Goal: Share content: Share content

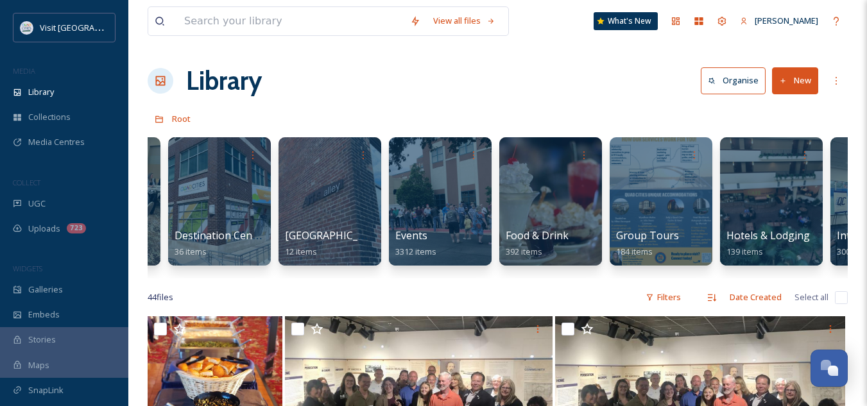
scroll to position [0, 318]
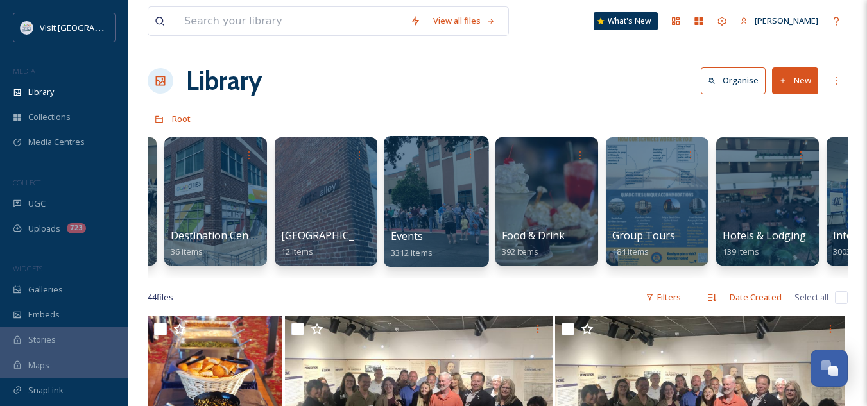
click at [417, 237] on span "Events" at bounding box center [407, 236] width 33 height 14
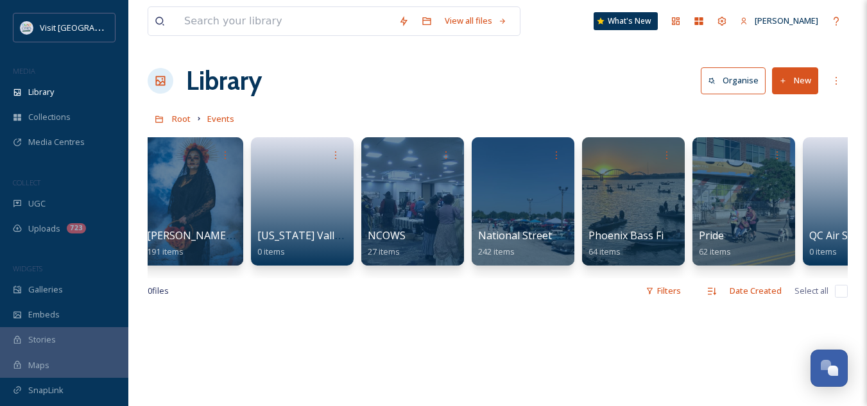
scroll to position [0, 3813]
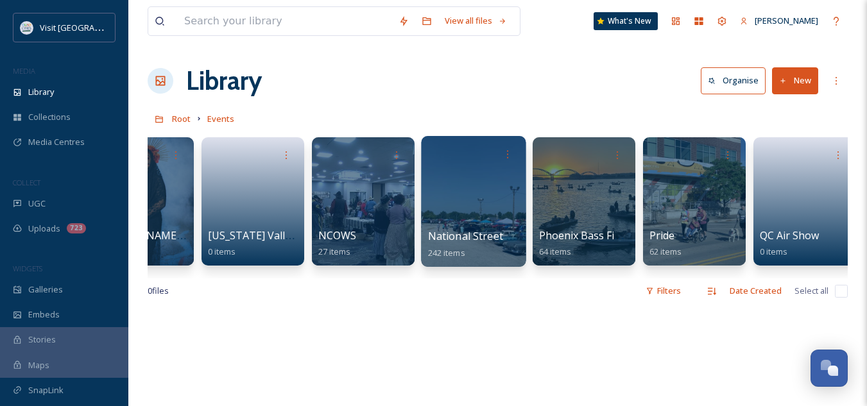
click at [493, 233] on span "National Street Rod Association" at bounding box center [506, 236] width 156 height 14
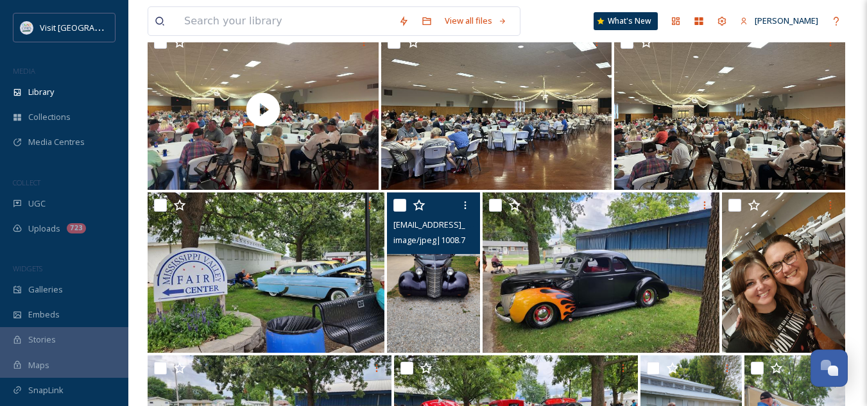
scroll to position [347, 0]
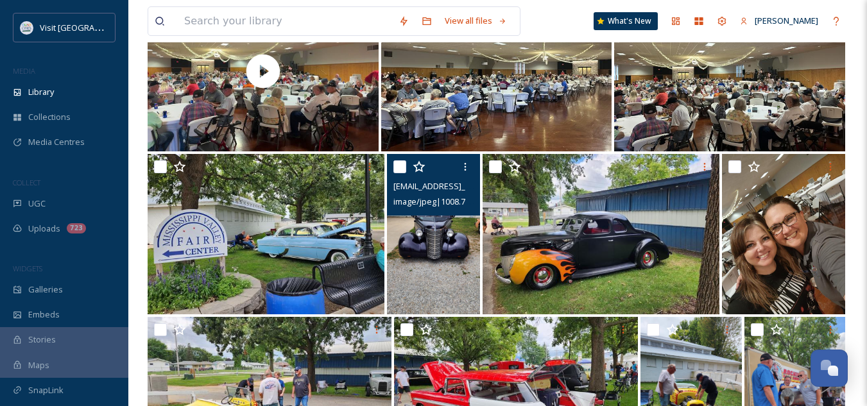
click at [437, 259] on img at bounding box center [434, 234] width 94 height 160
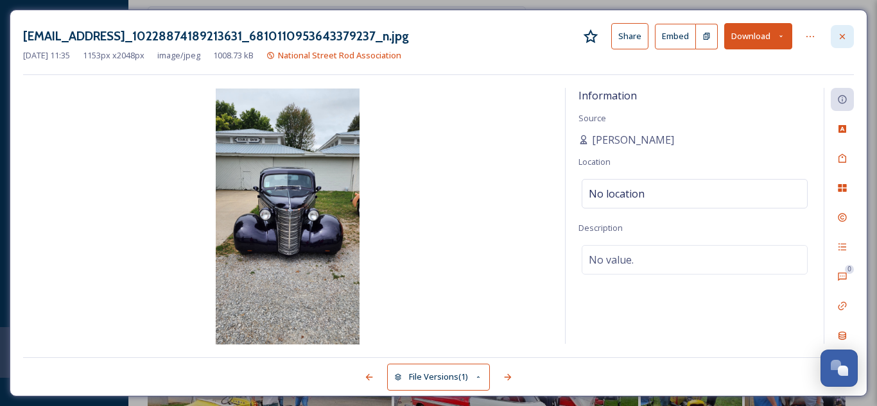
click at [841, 34] on icon at bounding box center [842, 36] width 10 height 10
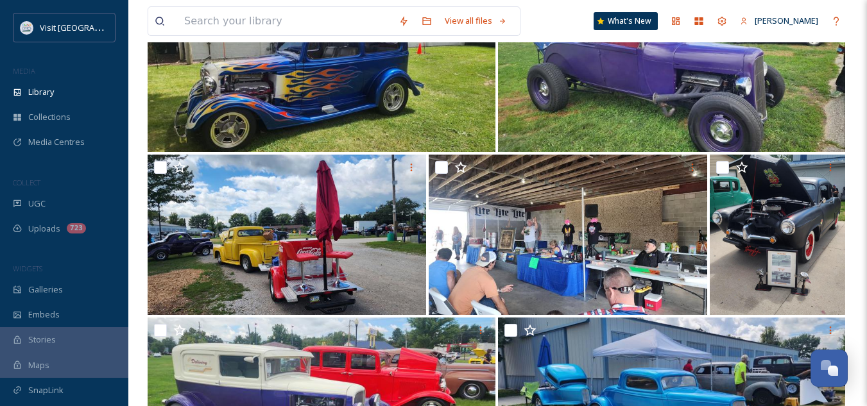
scroll to position [5400, 0]
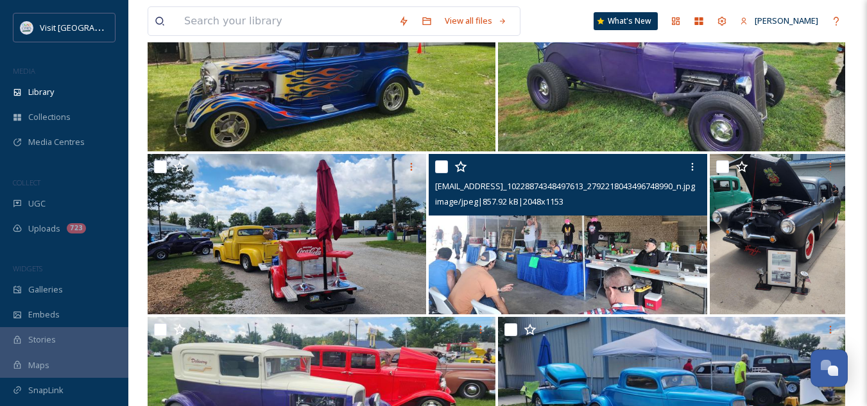
click at [510, 233] on img at bounding box center [568, 234] width 279 height 160
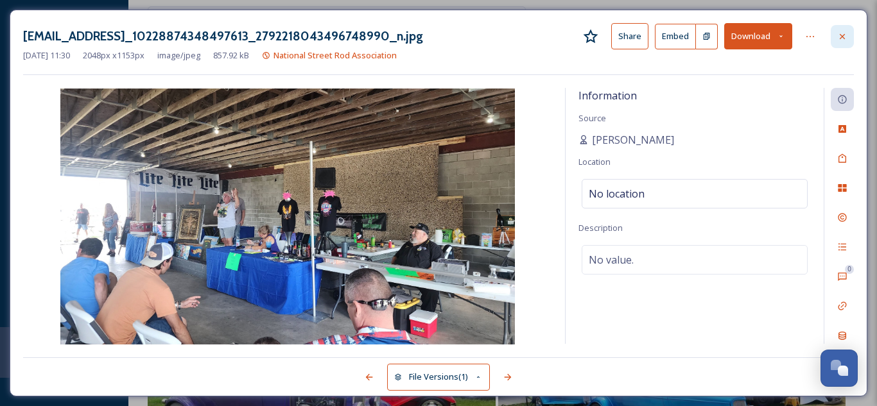
click at [844, 34] on icon at bounding box center [841, 35] width 5 height 5
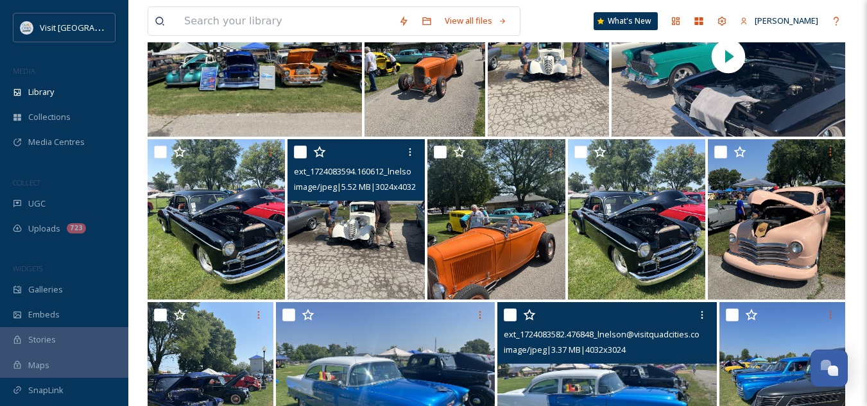
scroll to position [13313, 0]
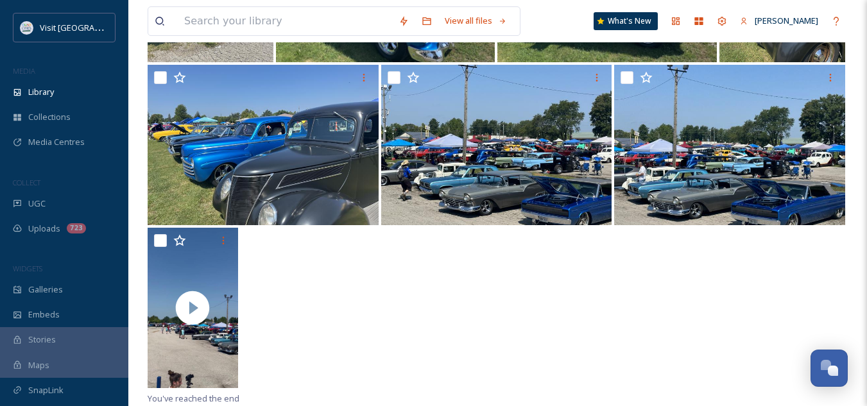
click at [499, 235] on div at bounding box center [498, 309] width 700 height 163
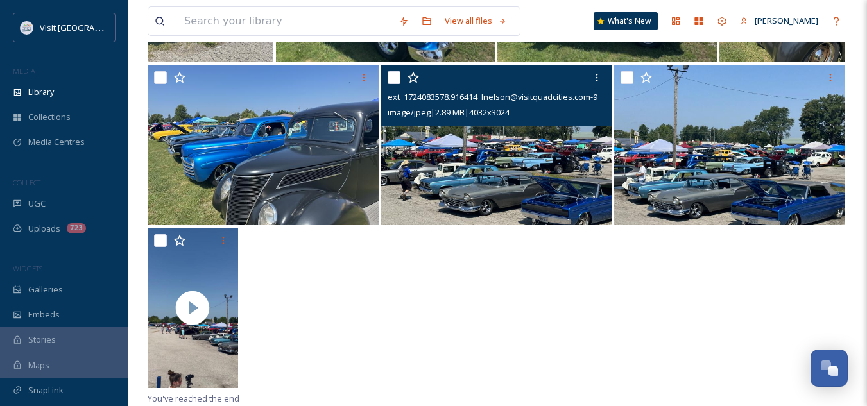
click at [533, 148] on img at bounding box center [496, 145] width 231 height 160
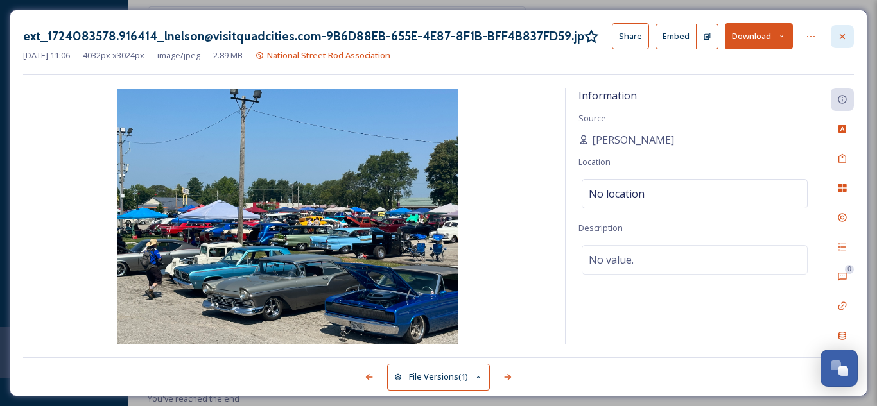
click at [840, 36] on icon at bounding box center [842, 36] width 10 height 10
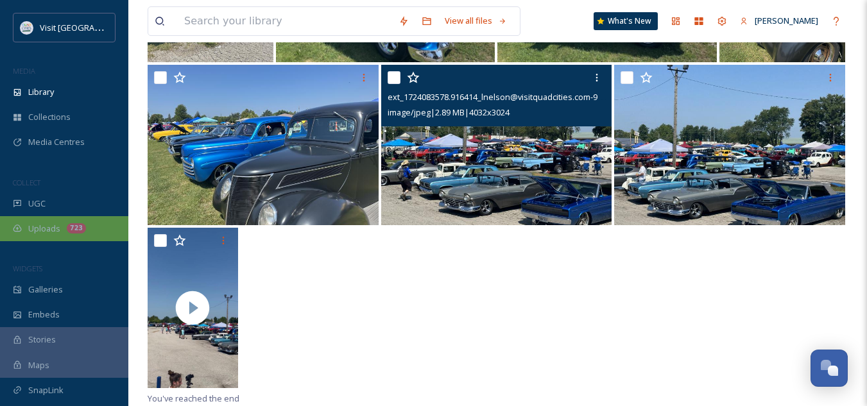
click at [50, 220] on div "Uploads 723" at bounding box center [64, 228] width 128 height 25
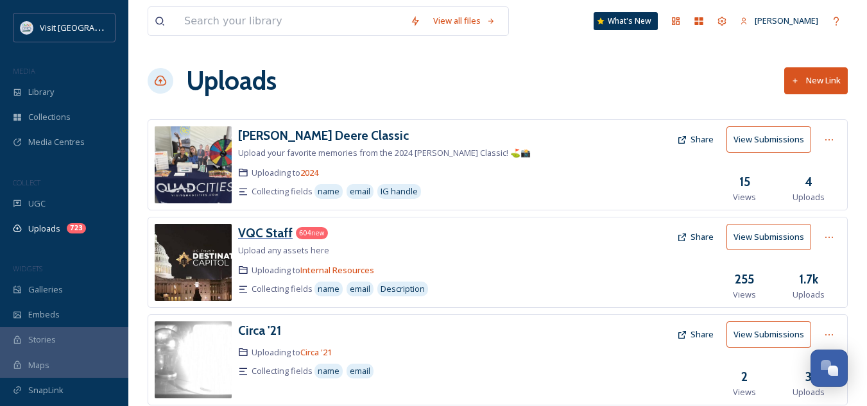
click at [251, 237] on h3 "VQC Staff" at bounding box center [265, 232] width 55 height 15
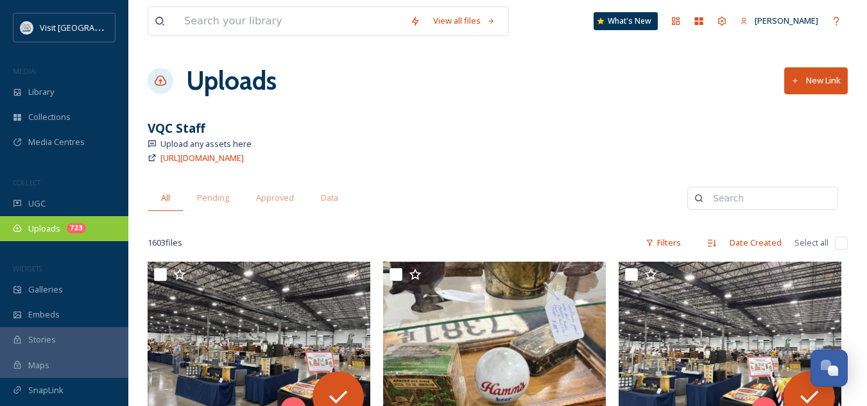
click at [60, 219] on div "Uploads 723" at bounding box center [64, 228] width 128 height 25
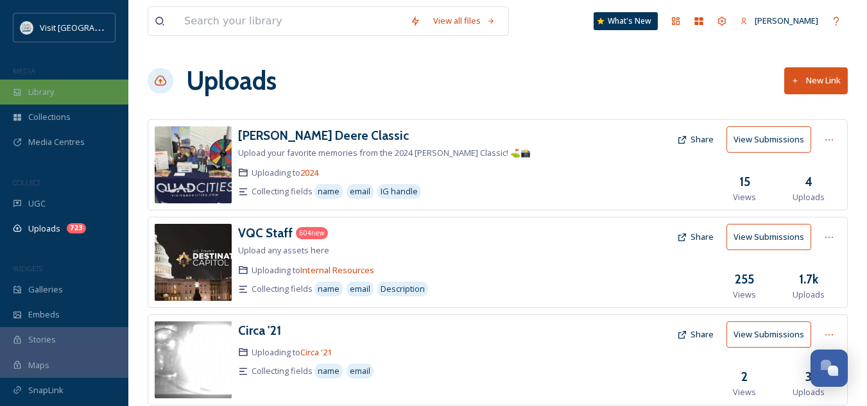
click at [49, 88] on span "Library" at bounding box center [41, 92] width 26 height 12
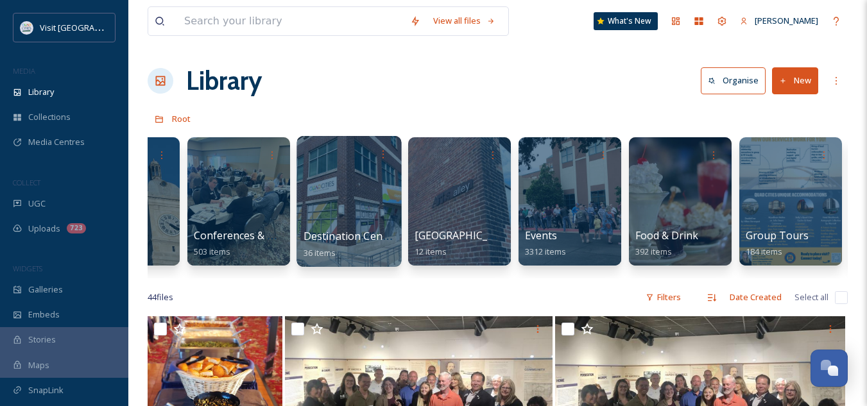
scroll to position [0, 204]
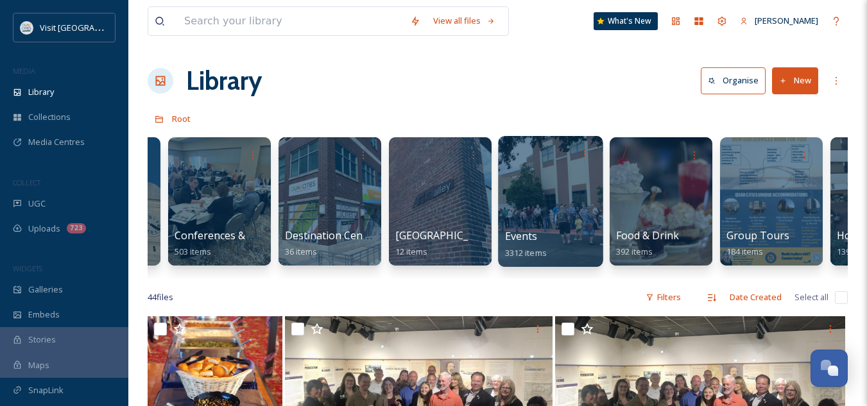
click at [527, 237] on span "Events" at bounding box center [521, 236] width 33 height 14
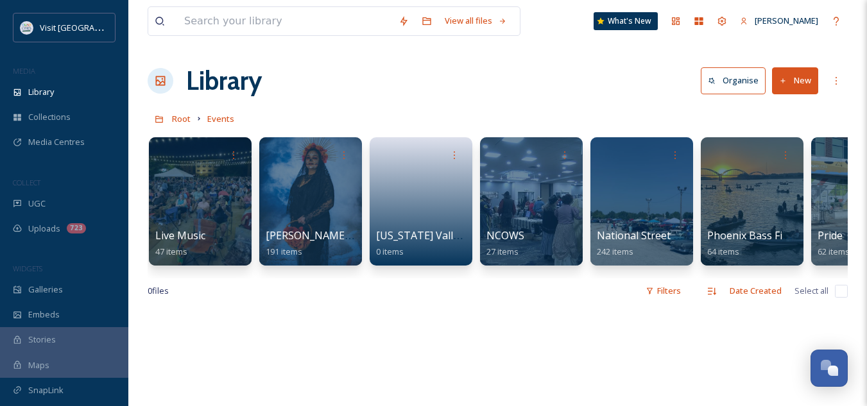
scroll to position [0, 3645]
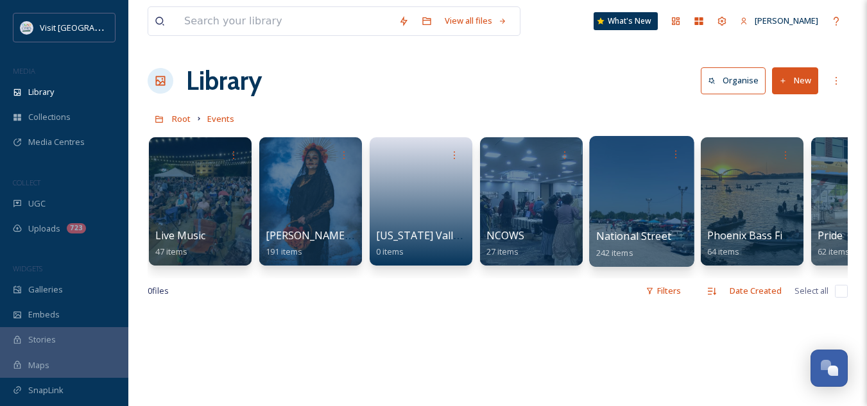
click at [615, 241] on span "National Street Rod Association" at bounding box center [674, 236] width 156 height 14
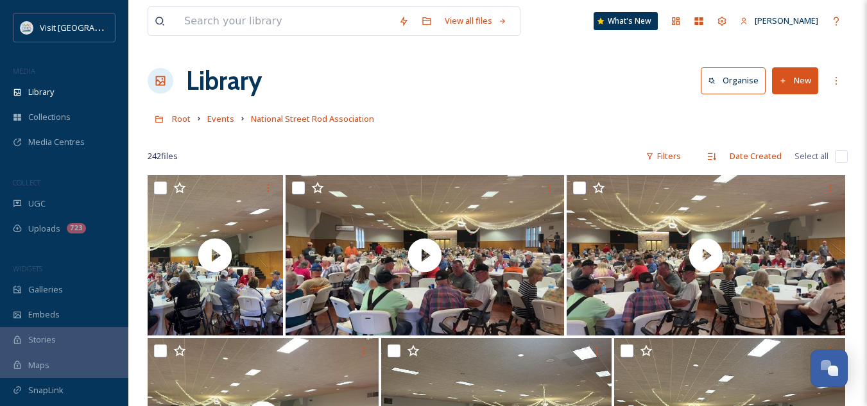
click at [798, 70] on button "New" at bounding box center [795, 80] width 46 height 26
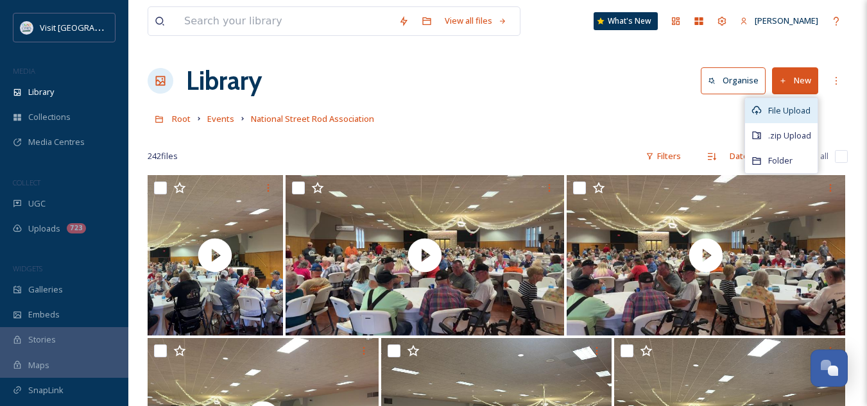
click at [783, 105] on span "File Upload" at bounding box center [789, 111] width 42 height 12
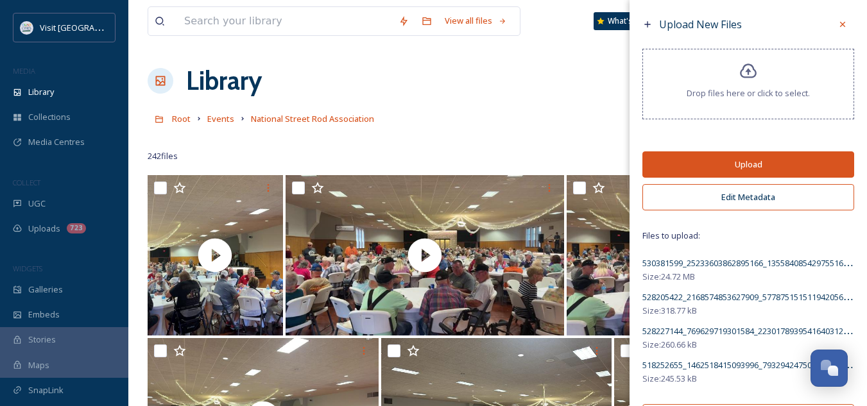
click at [793, 132] on div "Upload New Files Drop files here or click to select. Upload Edit Metadata Files…" at bounding box center [748, 225] width 237 height 450
click at [753, 157] on button "Upload" at bounding box center [748, 164] width 212 height 26
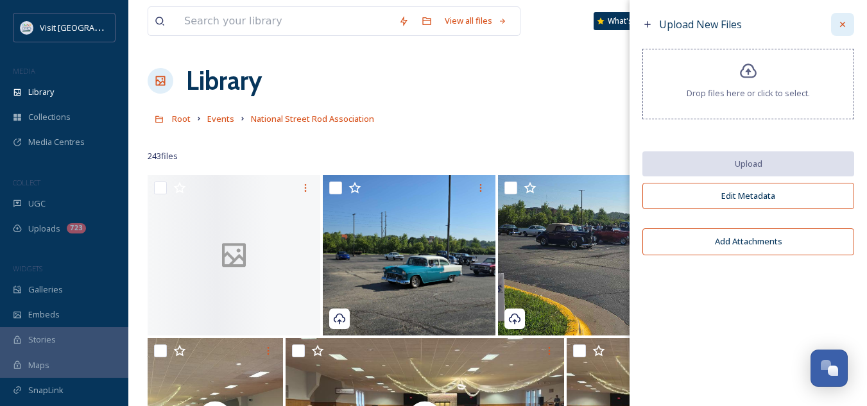
click at [839, 30] on div at bounding box center [842, 24] width 23 height 23
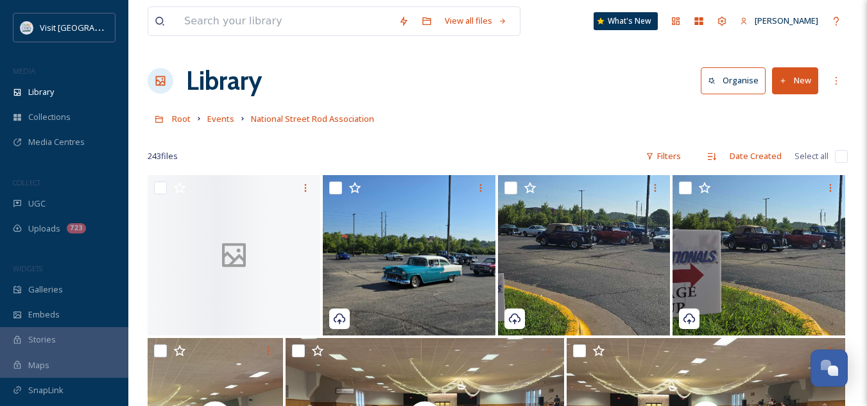
click at [839, 158] on input "checkbox" at bounding box center [841, 156] width 13 height 13
checkbox input "true"
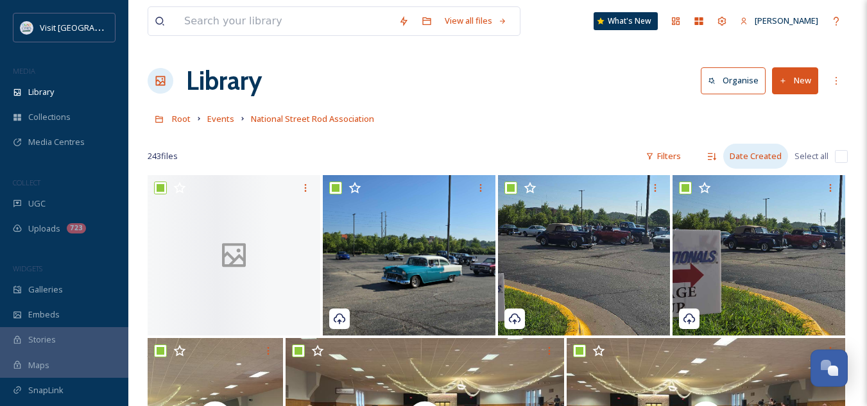
checkbox input "true"
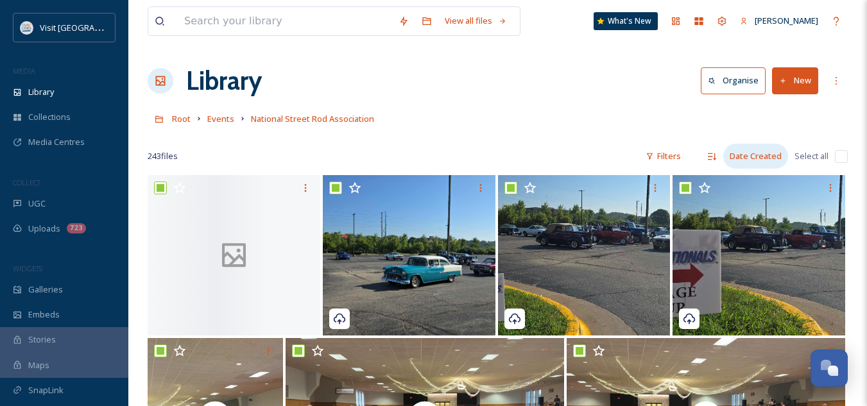
checkbox input "true"
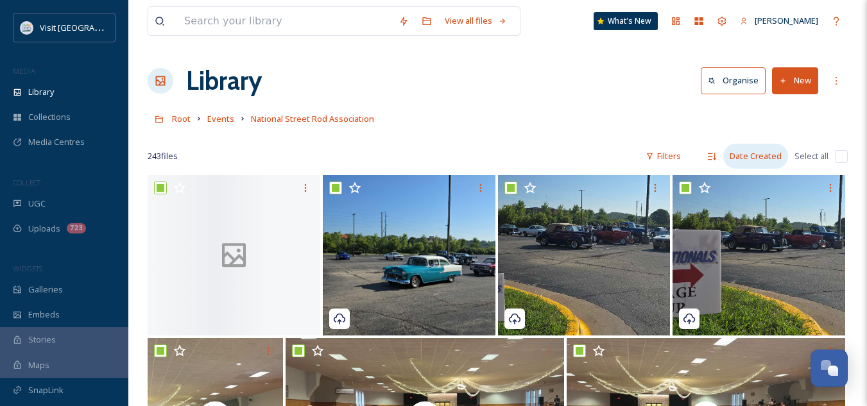
checkbox input "true"
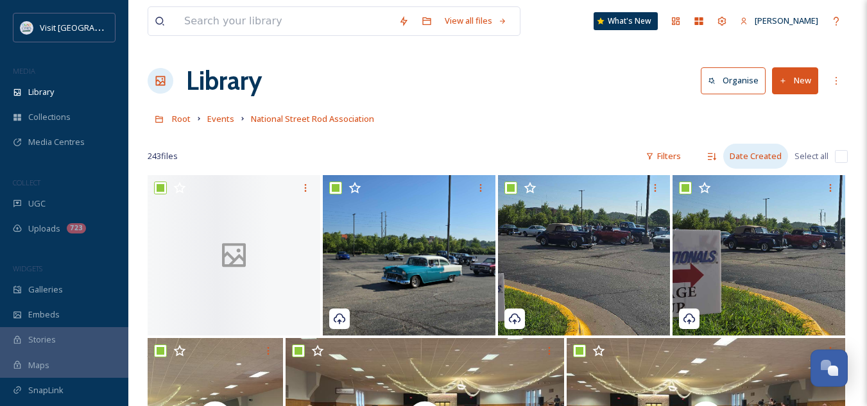
checkbox input "true"
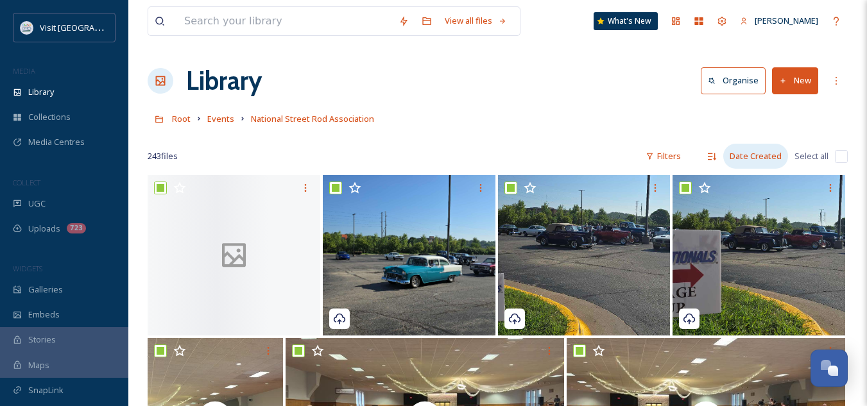
checkbox input "true"
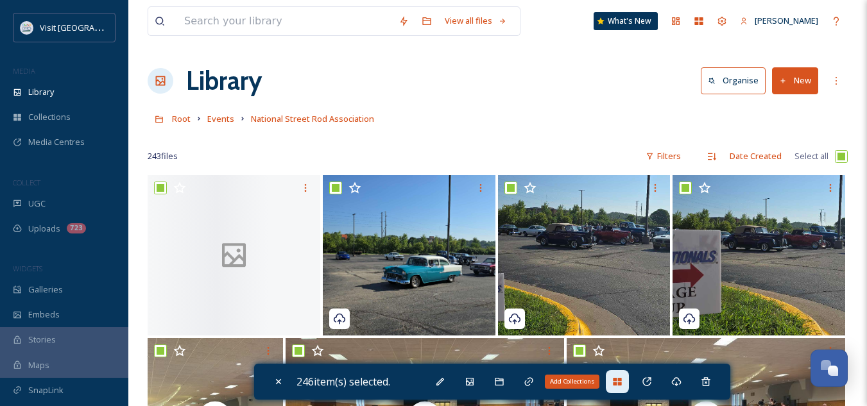
click at [621, 381] on icon at bounding box center [617, 382] width 10 height 10
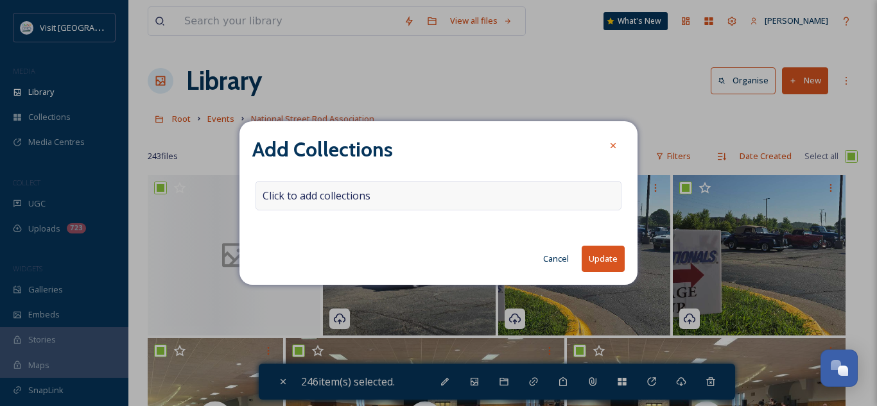
click at [353, 196] on span "Click to add collections" at bounding box center [316, 195] width 108 height 15
click at [297, 198] on input at bounding box center [326, 196] width 141 height 28
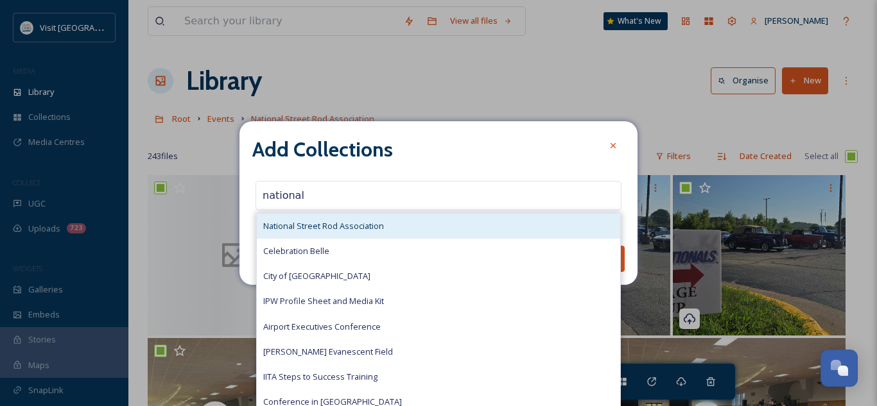
type input "national"
click at [336, 219] on div "National Street Rod Association" at bounding box center [438, 226] width 363 height 25
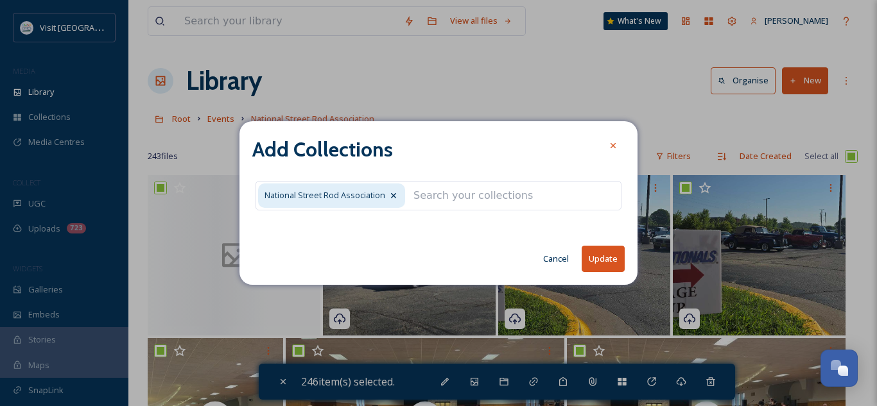
click at [593, 254] on button "Update" at bounding box center [602, 259] width 43 height 26
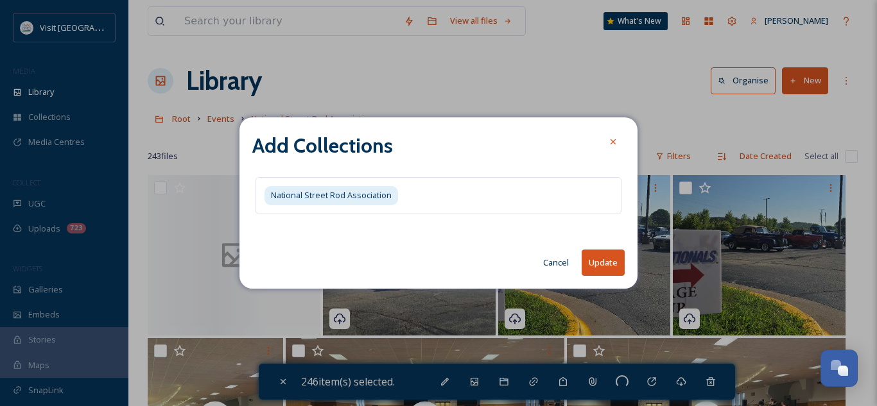
checkbox input "false"
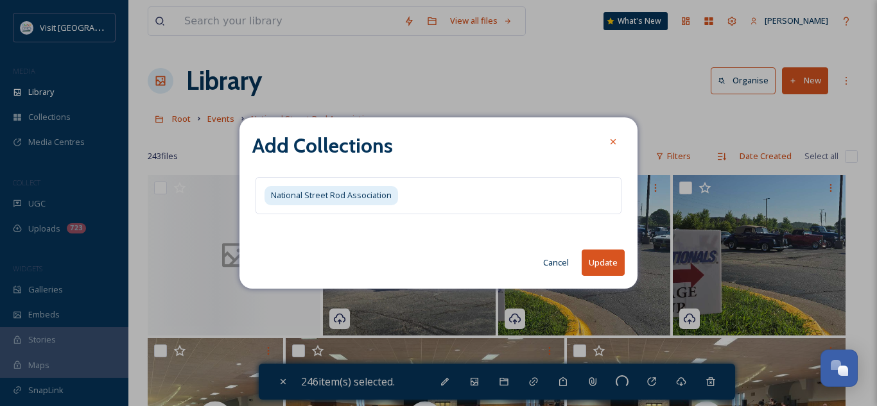
checkbox input "false"
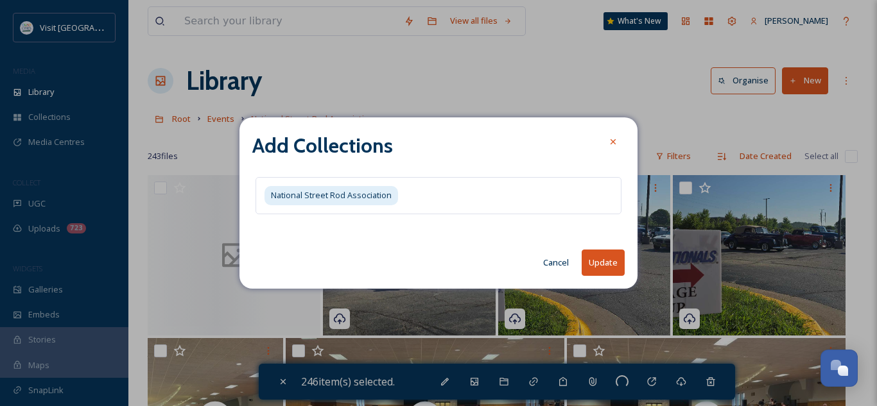
checkbox input "false"
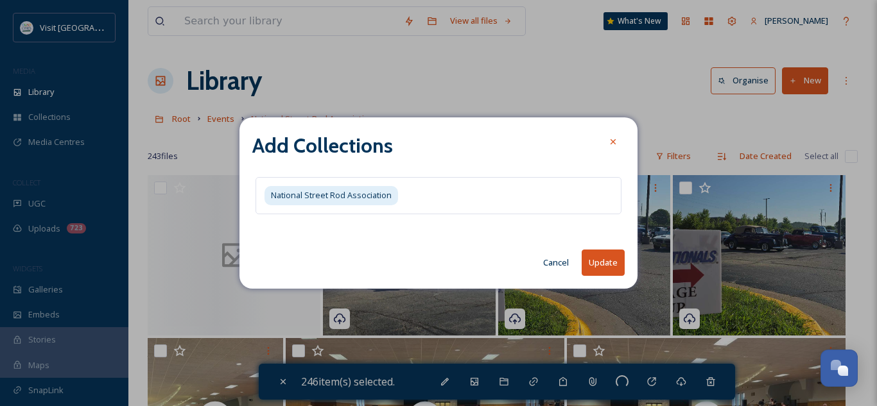
checkbox input "false"
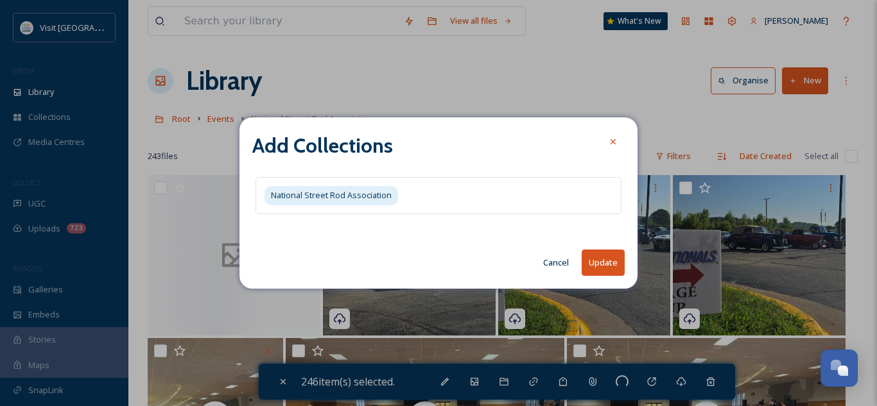
checkbox input "false"
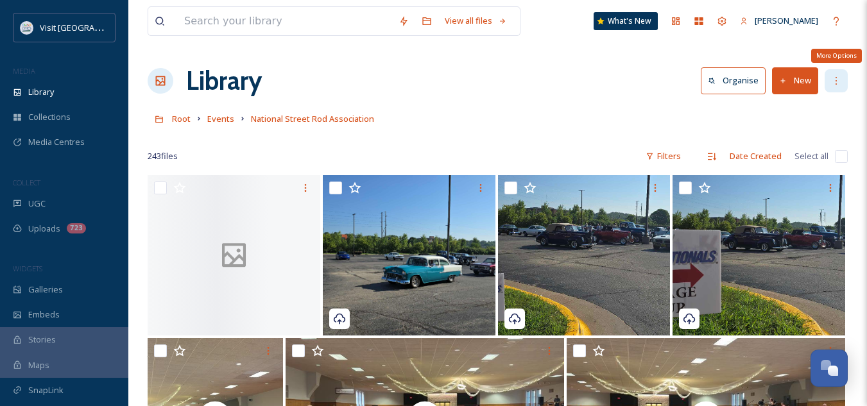
click at [836, 86] on div "More Options" at bounding box center [836, 80] width 23 height 23
click at [645, 131] on div at bounding box center [498, 137] width 700 height 13
click at [837, 85] on icon at bounding box center [836, 81] width 10 height 10
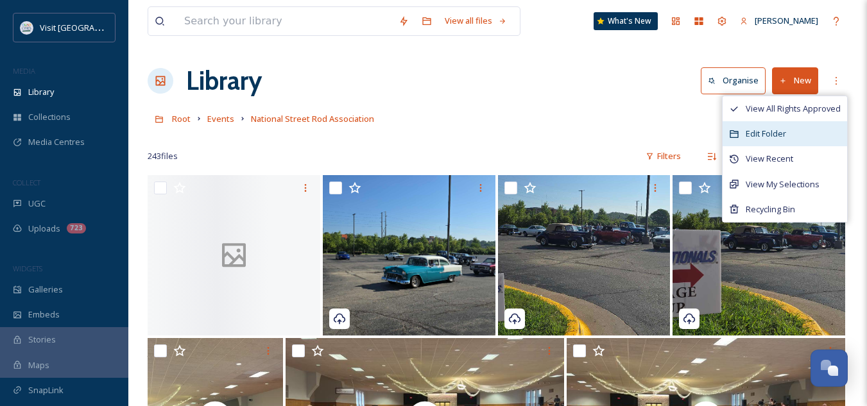
click at [790, 141] on div "Edit Folder" at bounding box center [785, 133] width 124 height 25
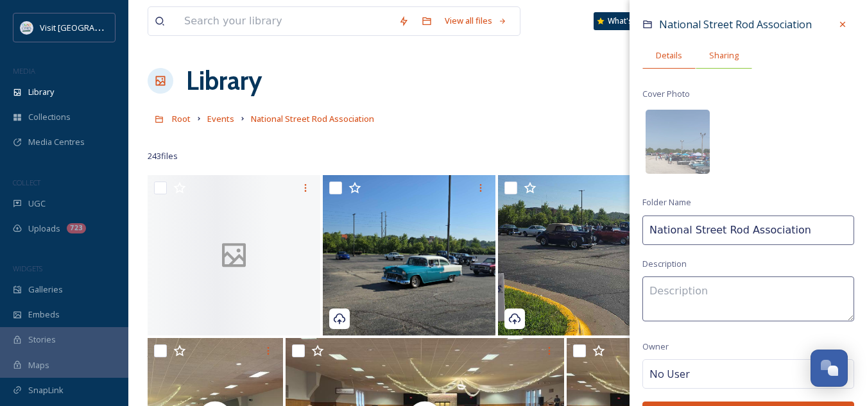
click at [728, 53] on span "Sharing" at bounding box center [724, 55] width 30 height 12
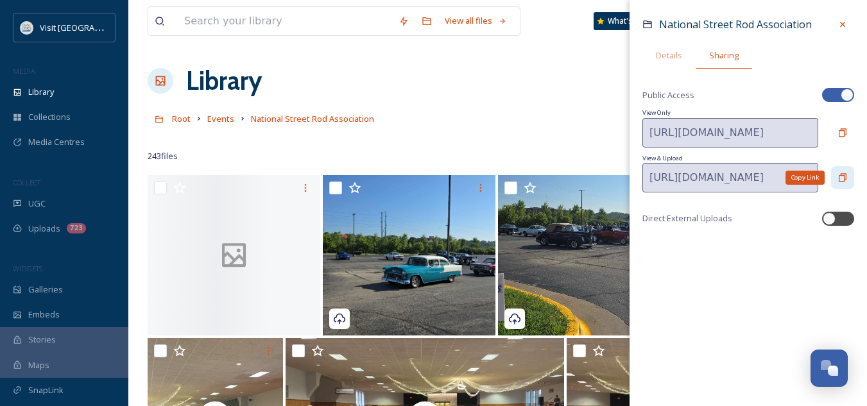
click at [846, 185] on div "Copy Link" at bounding box center [842, 177] width 23 height 23
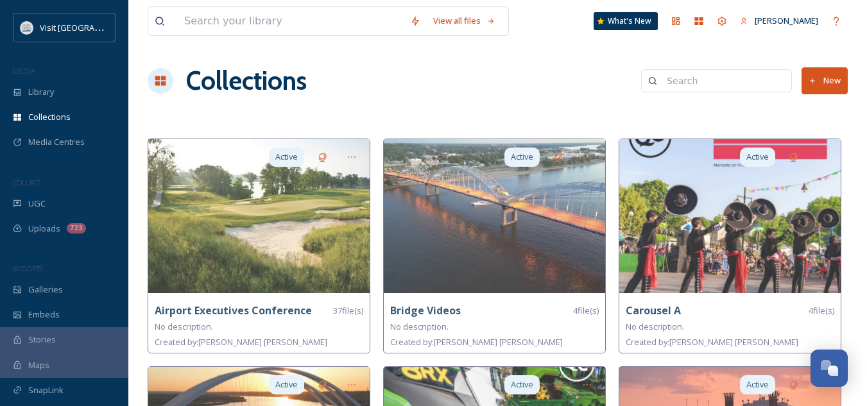
click at [819, 86] on button "New" at bounding box center [824, 80] width 46 height 26
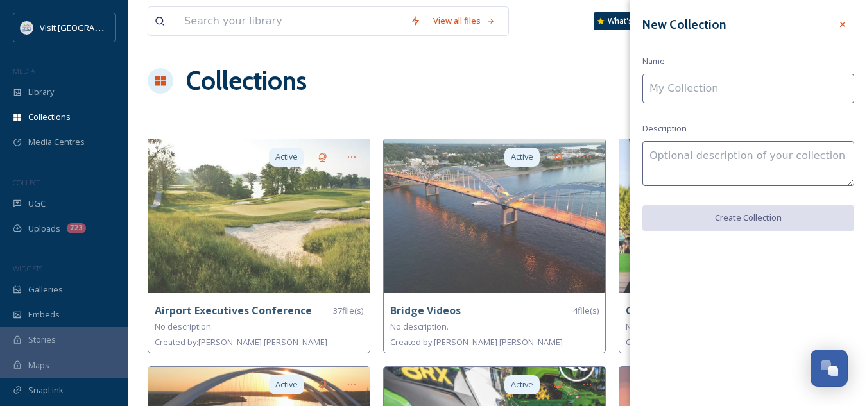
click at [782, 81] on input at bounding box center [748, 89] width 212 height 30
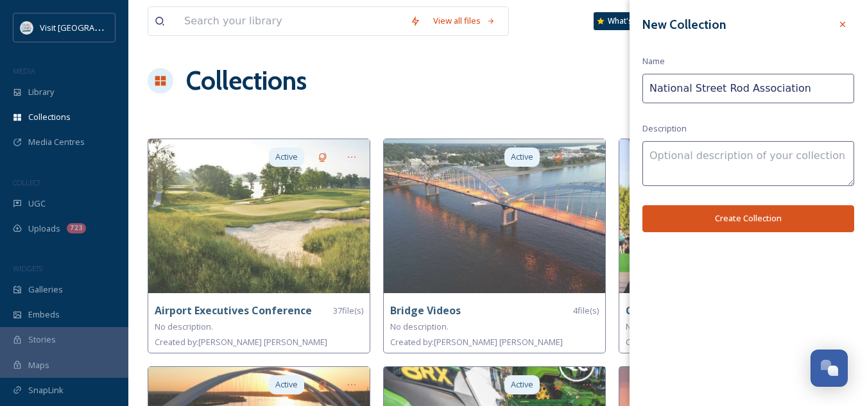
type input "National Street Rod Association"
click at [711, 212] on button "Create Collection" at bounding box center [748, 218] width 212 height 26
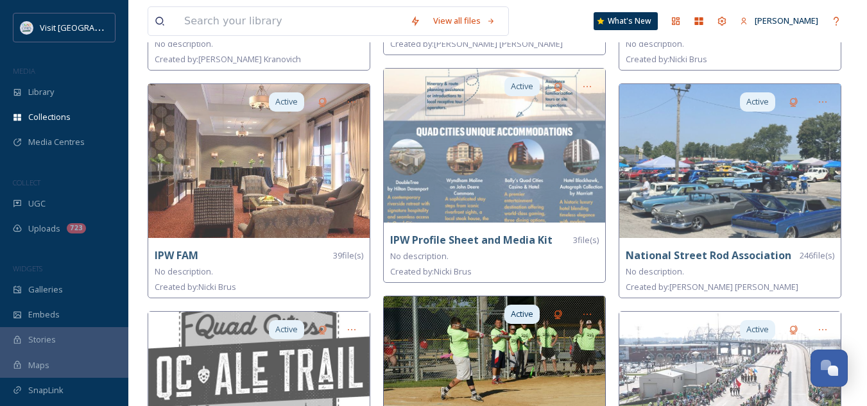
scroll to position [959, 0]
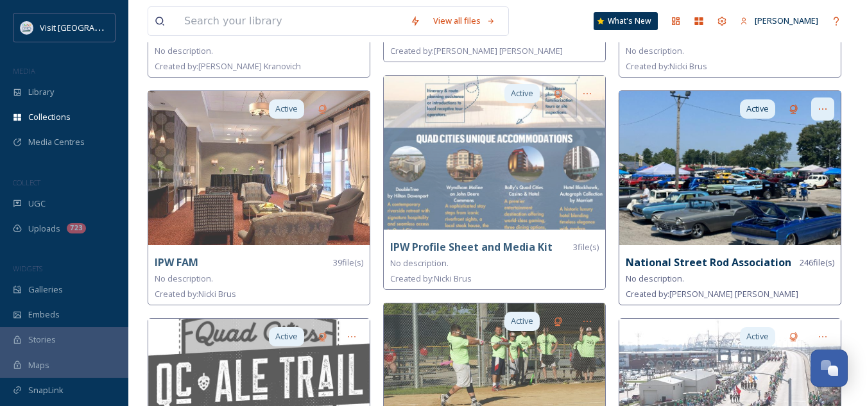
click at [824, 101] on div at bounding box center [822, 109] width 23 height 23
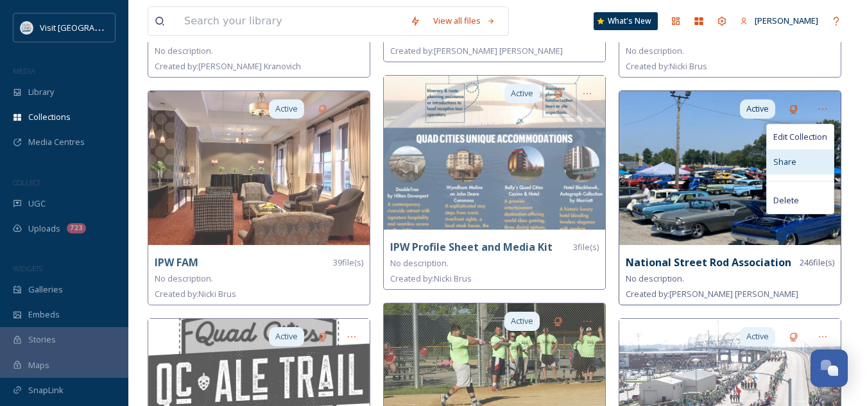
click at [800, 157] on div "Share" at bounding box center [800, 162] width 67 height 25
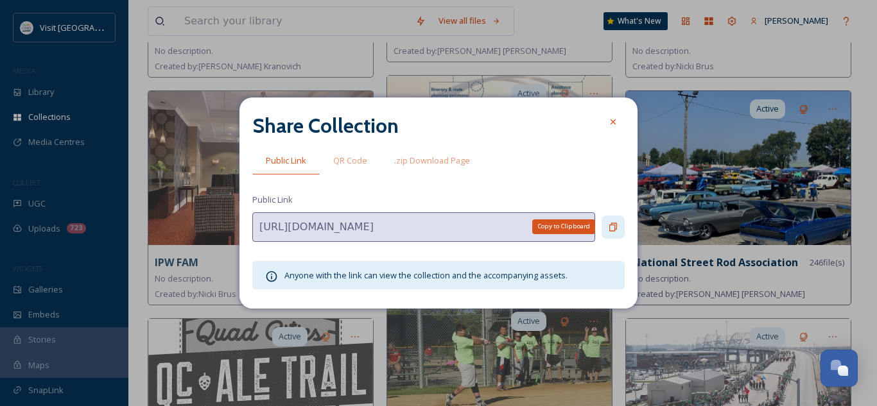
click at [612, 223] on icon at bounding box center [613, 227] width 8 height 8
click at [606, 122] on div at bounding box center [612, 121] width 23 height 23
